Goal: Transaction & Acquisition: Download file/media

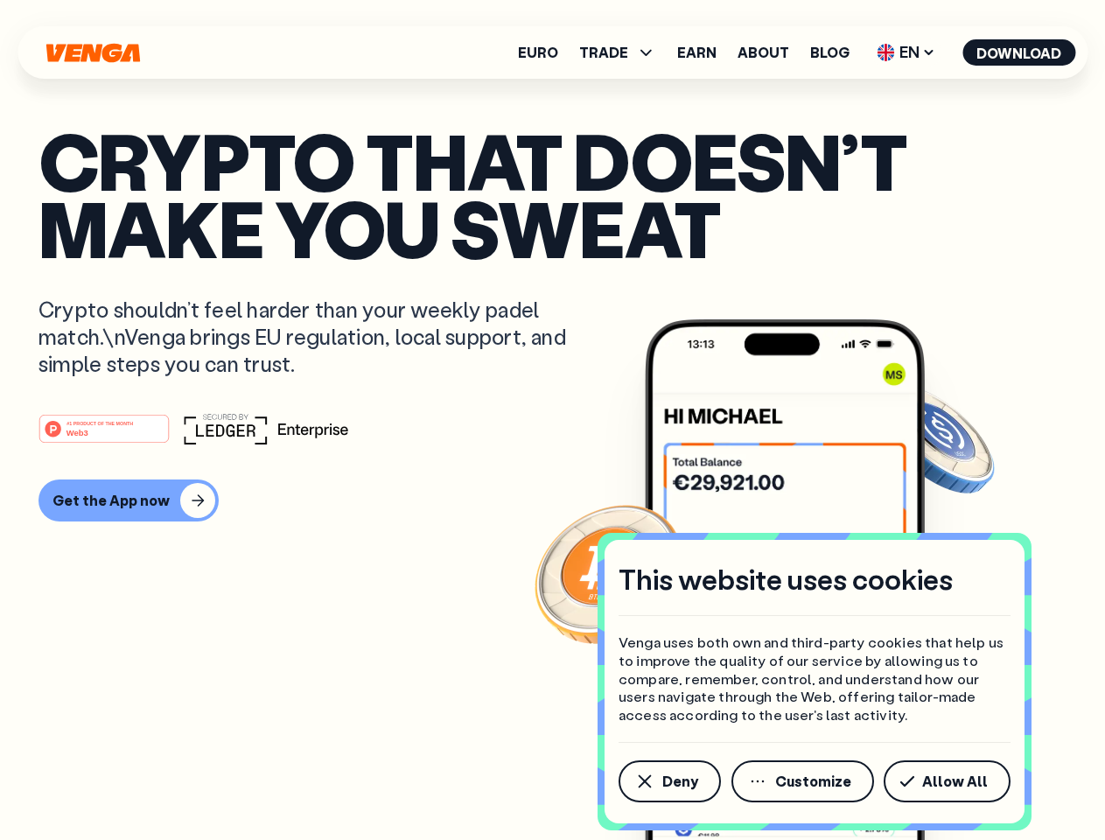
click at [552, 420] on div "#1 PRODUCT OF THE MONTH Web3" at bounding box center [553, 429] width 1028 height 32
click at [669, 781] on span "Deny" at bounding box center [680, 781] width 36 height 14
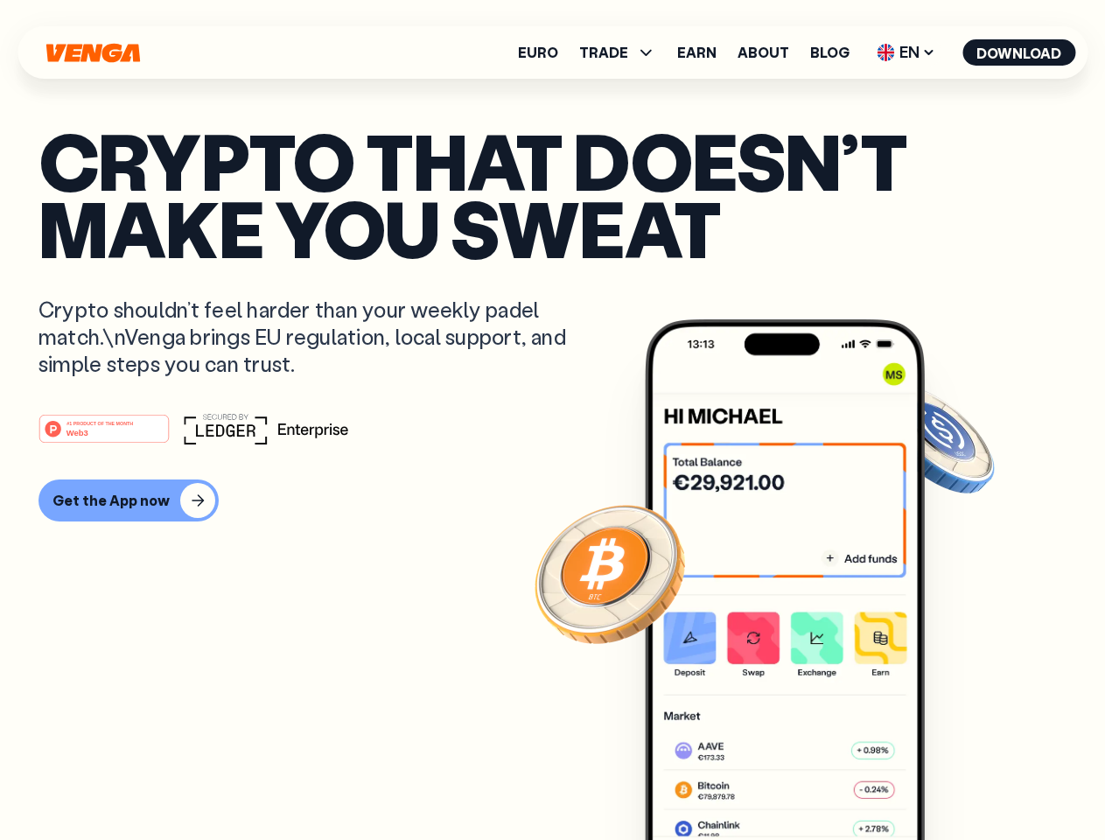
click at [804, 781] on img at bounding box center [785, 612] width 280 height 586
click at [950, 781] on article "Crypto that doesn’t make you sweat Crypto shouldn’t feel harder than your weekl…" at bounding box center [553, 455] width 1028 height 656
click at [623, 53] on span "TRADE" at bounding box center [603, 53] width 49 height 14
click at [907, 53] on span "EN" at bounding box center [906, 53] width 71 height 28
click at [1019, 53] on button "Download" at bounding box center [1019, 52] width 113 height 26
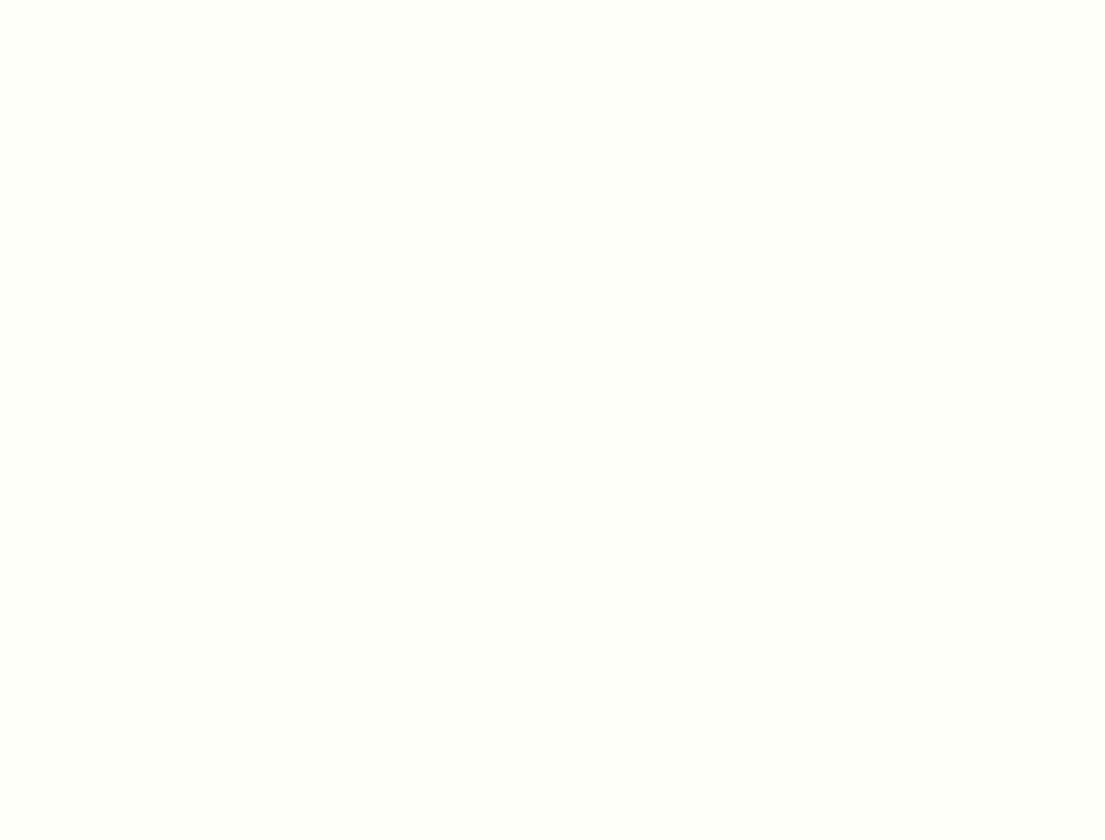
click at [552, 0] on html "This website uses cookies Venga uses both own and third-party cookies that help…" at bounding box center [552, 0] width 1105 height 0
click at [126, 0] on html "This website uses cookies Venga uses both own and third-party cookies that help…" at bounding box center [552, 0] width 1105 height 0
click at [107, 0] on html "This website uses cookies Venga uses both own and third-party cookies that help…" at bounding box center [552, 0] width 1105 height 0
